Goal: Navigation & Orientation: Understand site structure

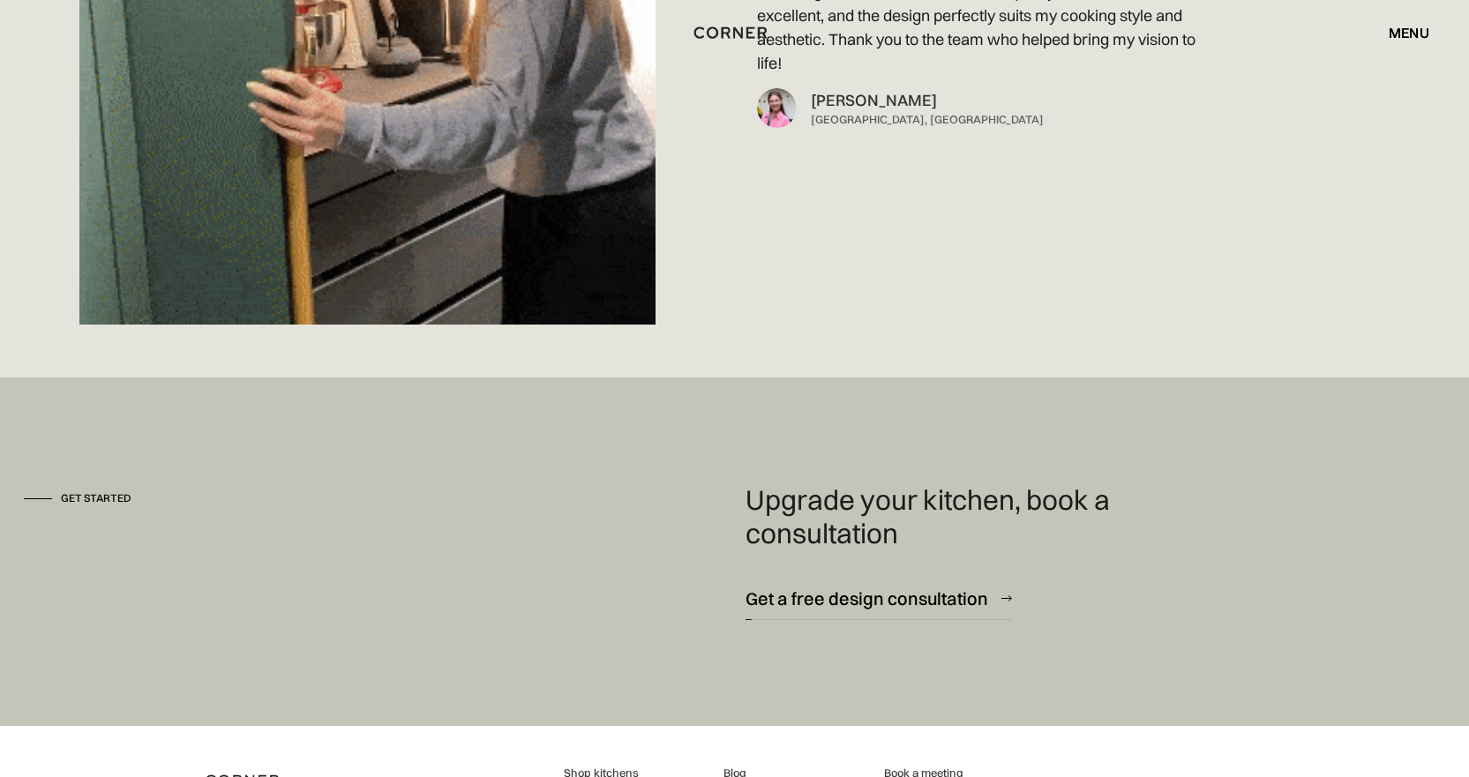
scroll to position [12793, 0]
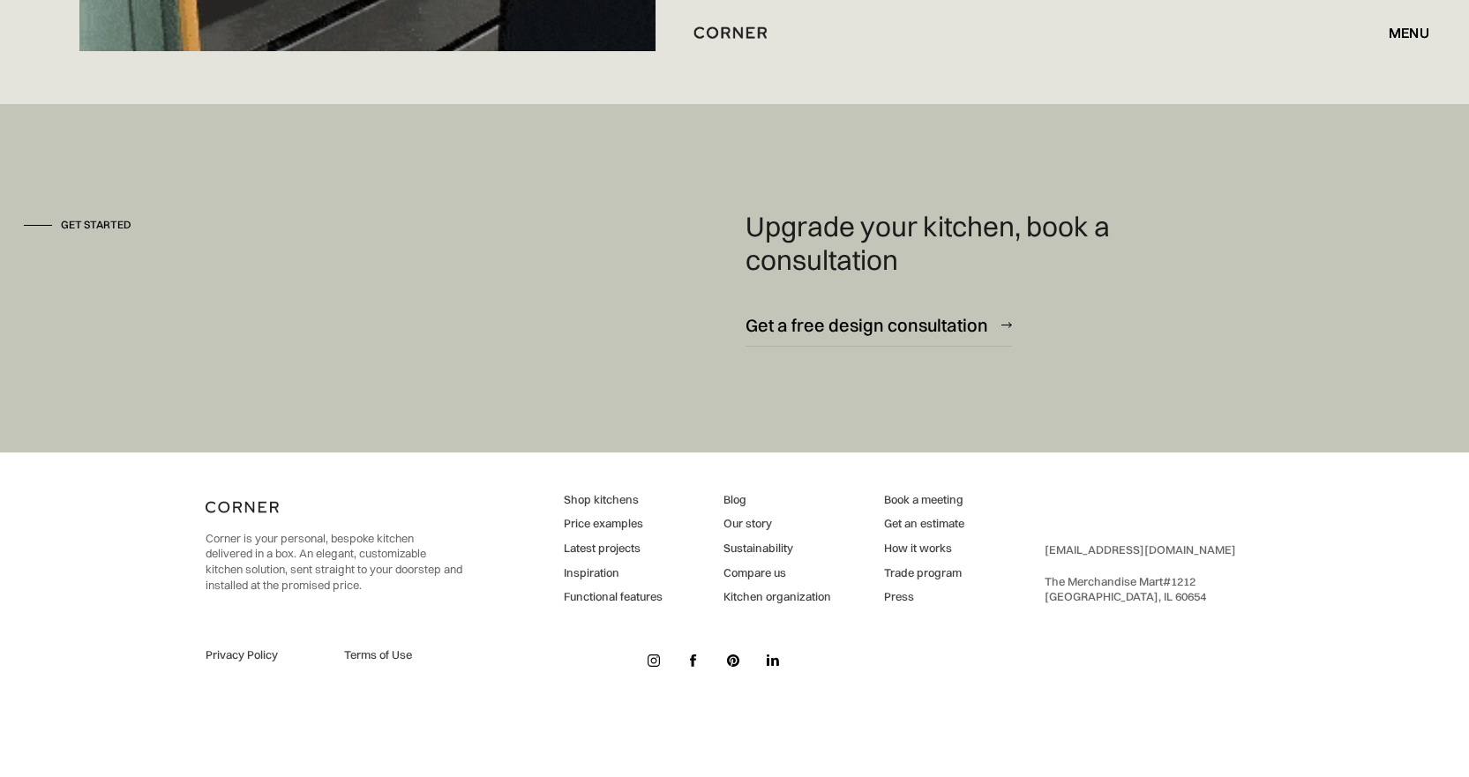
click at [654, 662] on img at bounding box center [654, 661] width 12 height 12
click at [770, 662] on img at bounding box center [773, 661] width 12 height 12
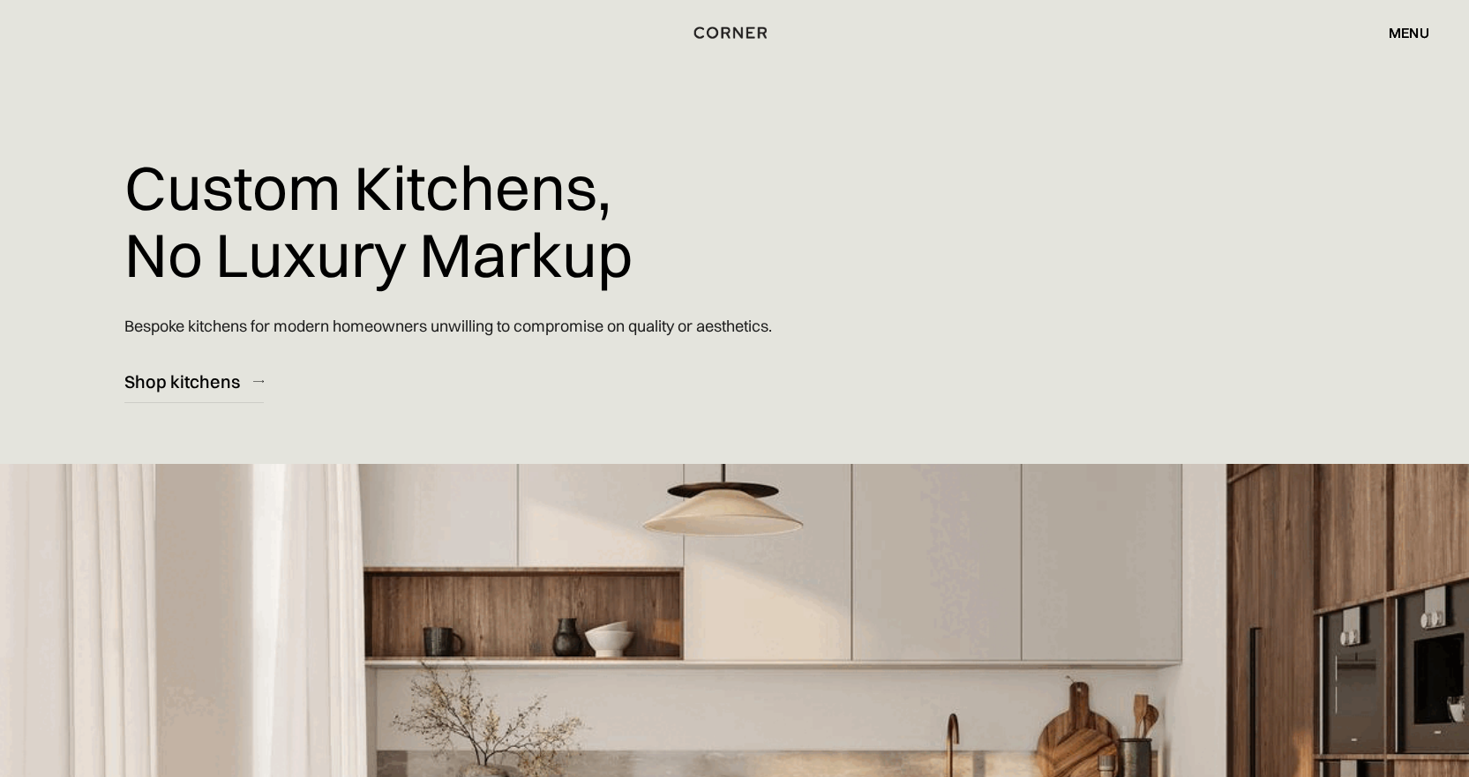
click at [1406, 36] on div "menu" at bounding box center [1409, 33] width 41 height 14
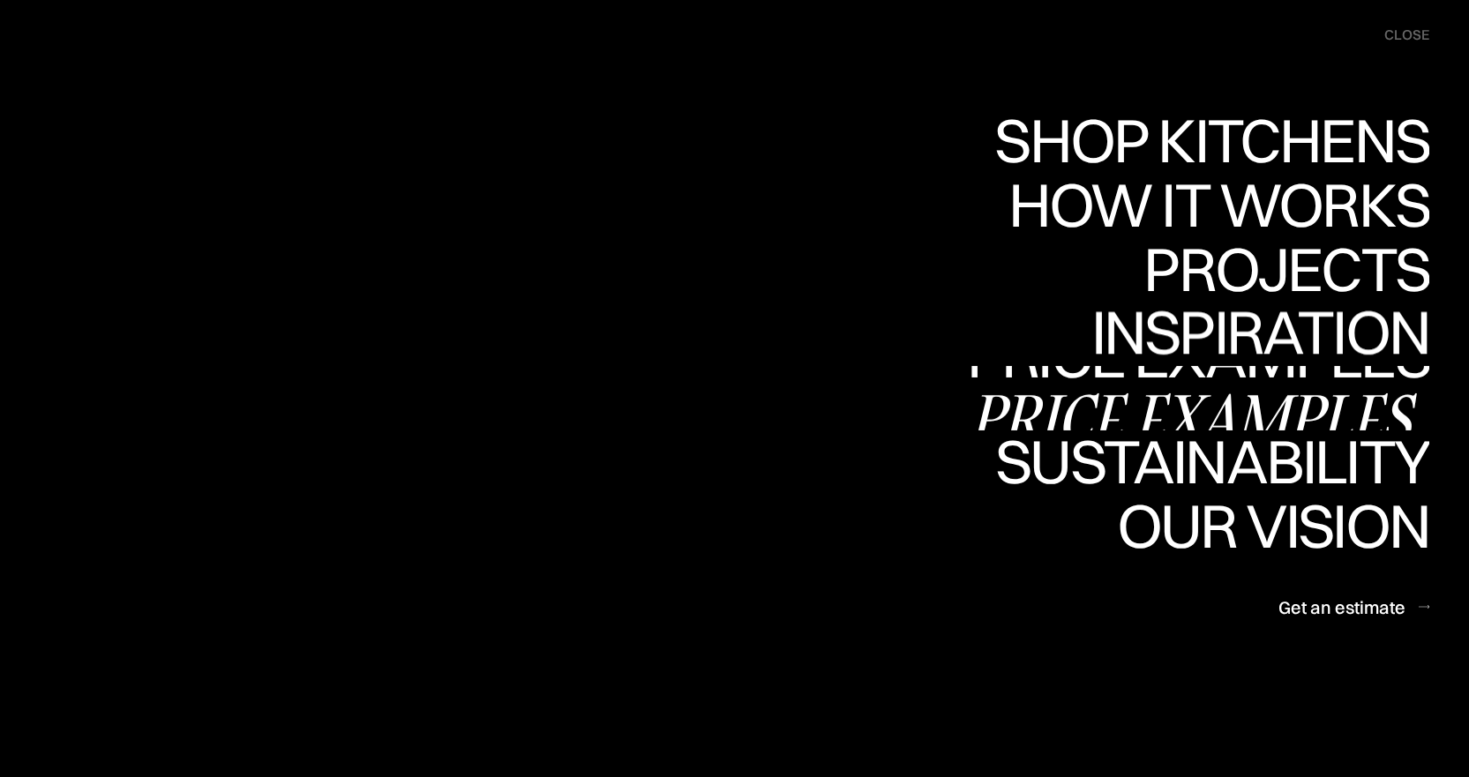
scroll to position [1147, 0]
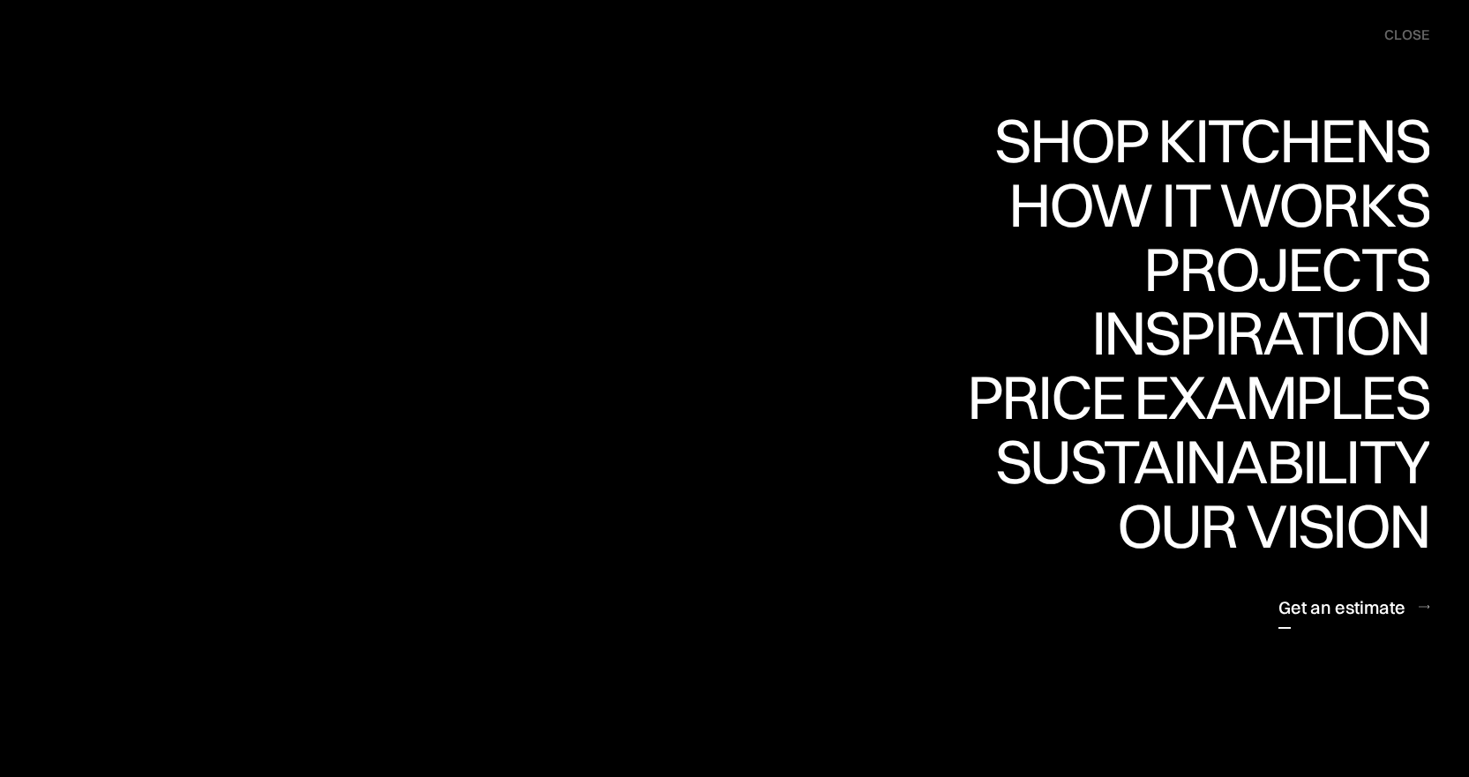
click at [1273, 704] on nav "Shop Kitchens Shop Kitchens How it works How it works Projects Projects Inspira…" at bounding box center [734, 388] width 1469 height 777
click at [1408, 37] on div "close" at bounding box center [1407, 35] width 45 height 19
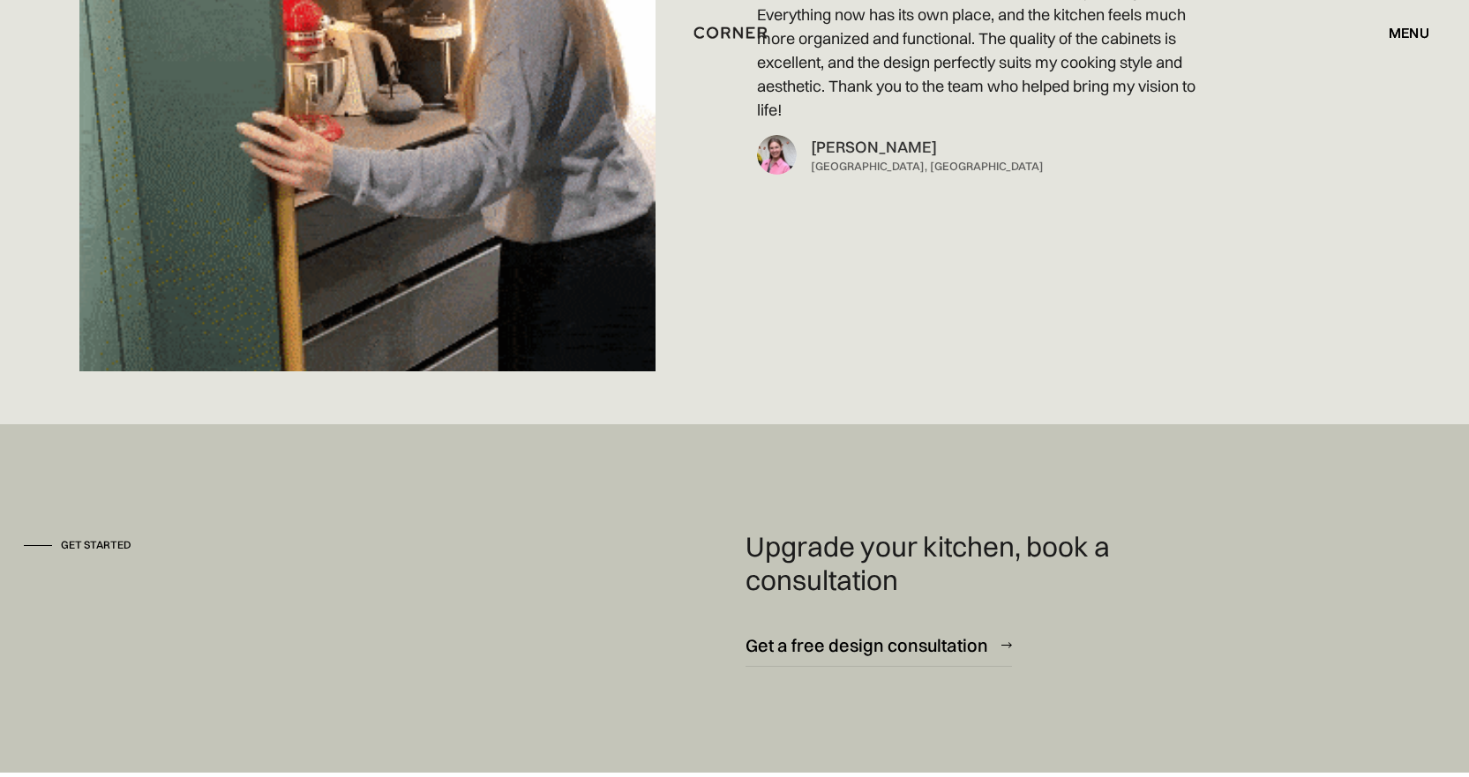
scroll to position [12793, 0]
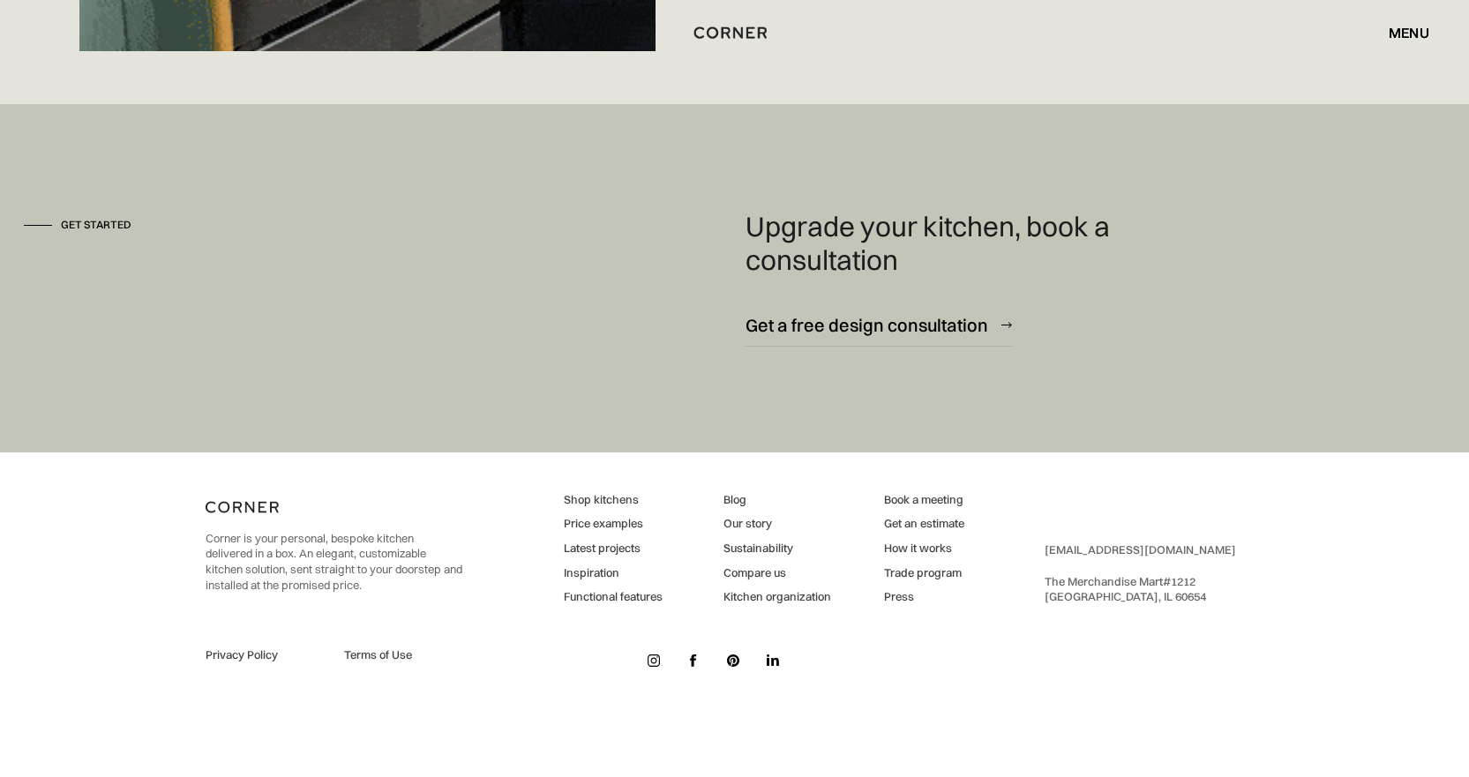
click at [743, 529] on link "Our story" at bounding box center [778, 524] width 108 height 16
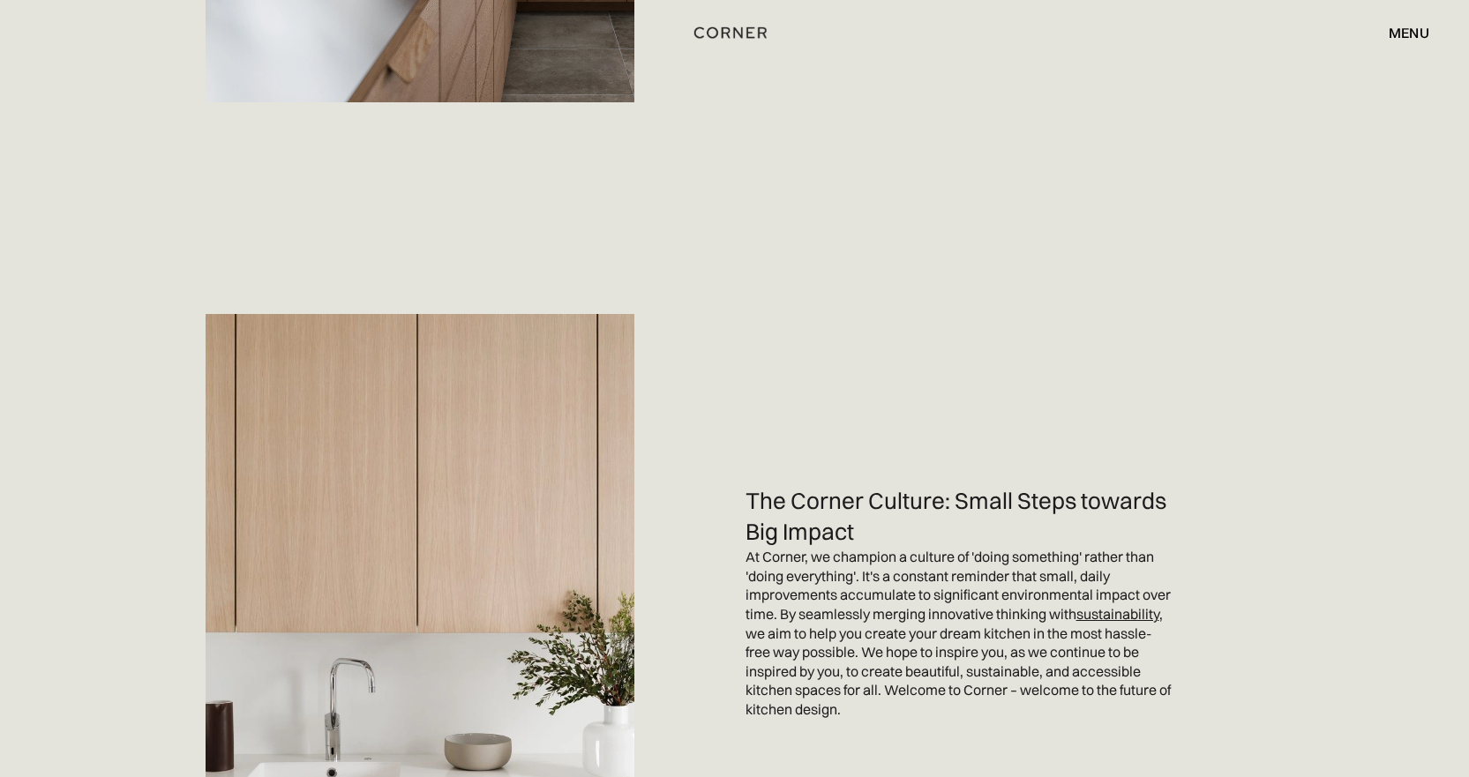
scroll to position [4781, 0]
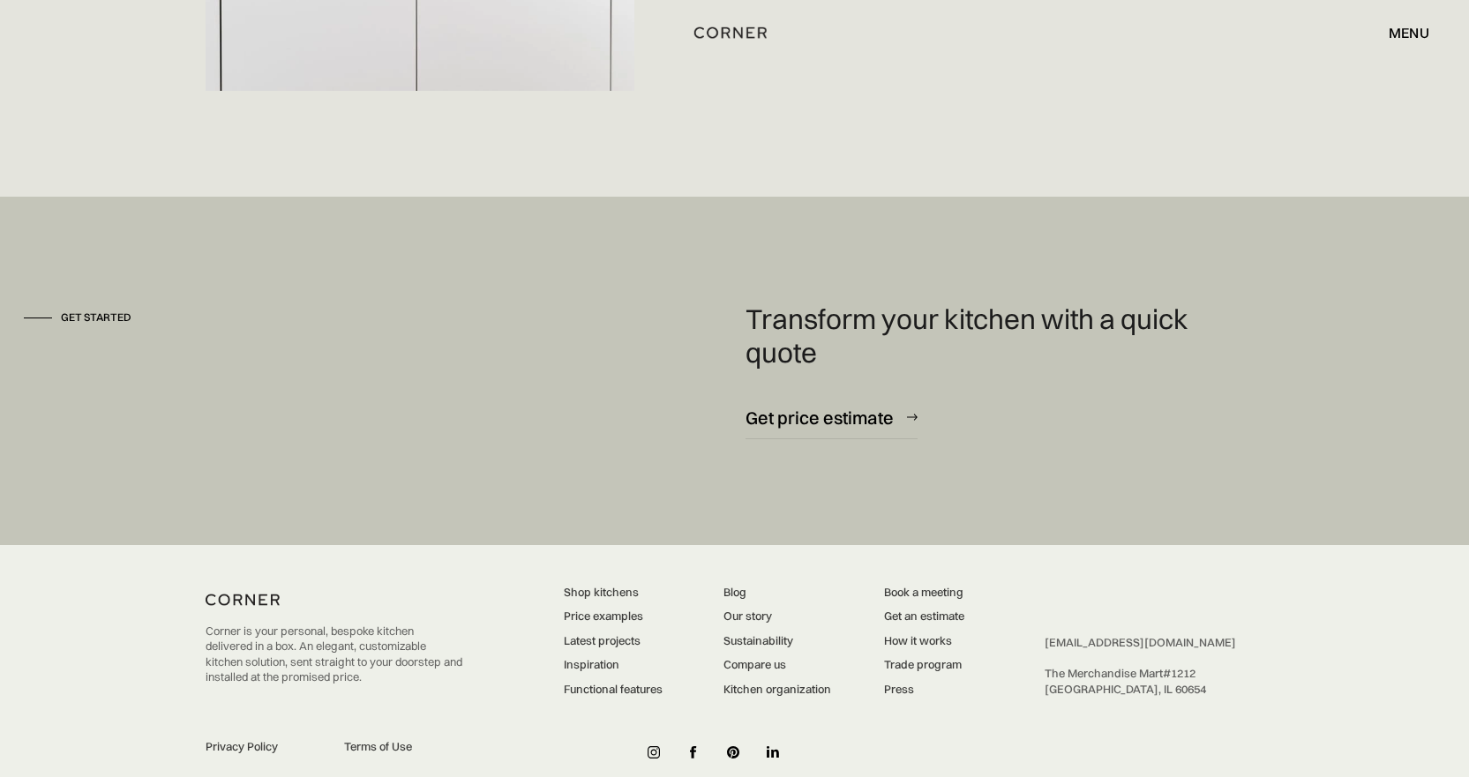
click at [593, 634] on link "Latest projects" at bounding box center [613, 642] width 99 height 16
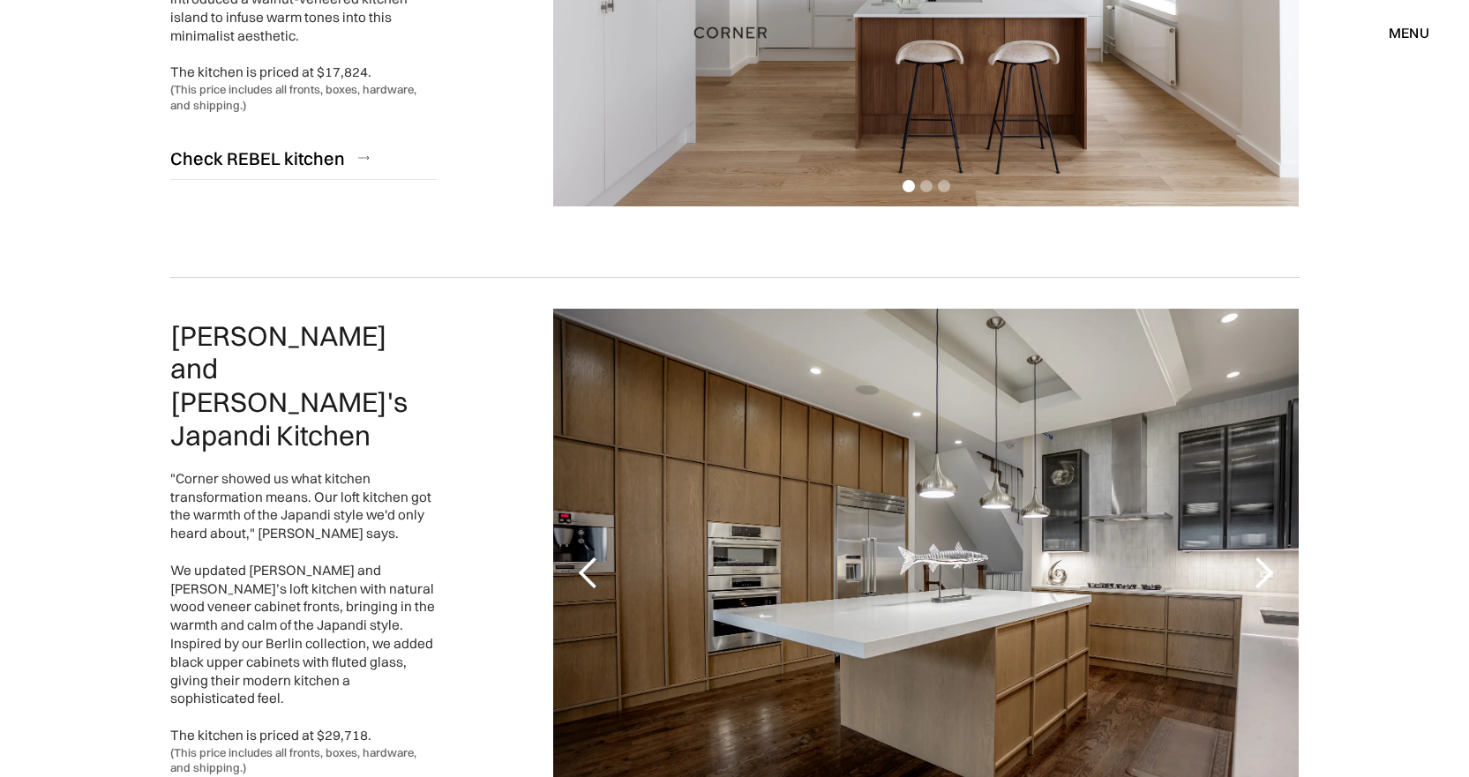
scroll to position [618, 0]
